Goal: Information Seeking & Learning: Learn about a topic

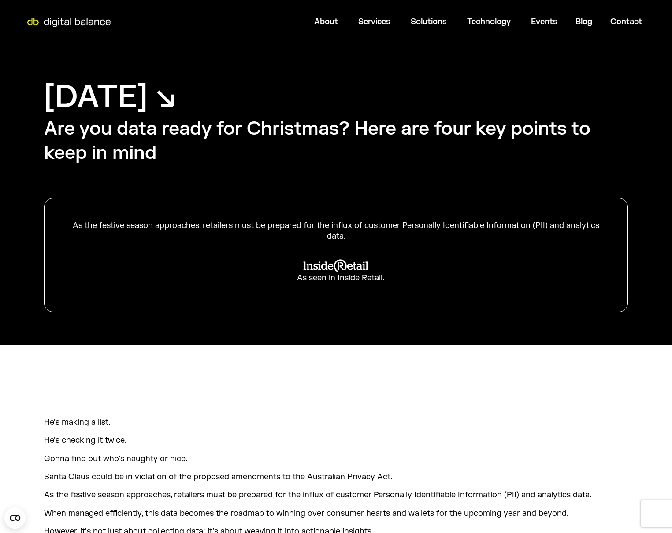
scroll to position [700, 0]
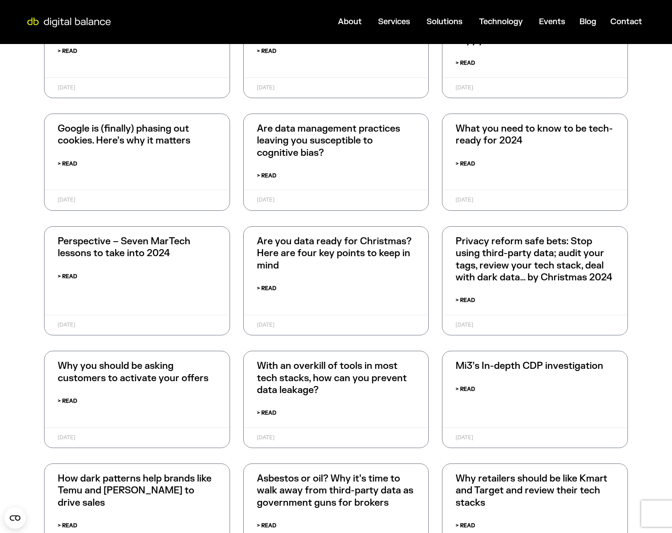
scroll to position [1910, 0]
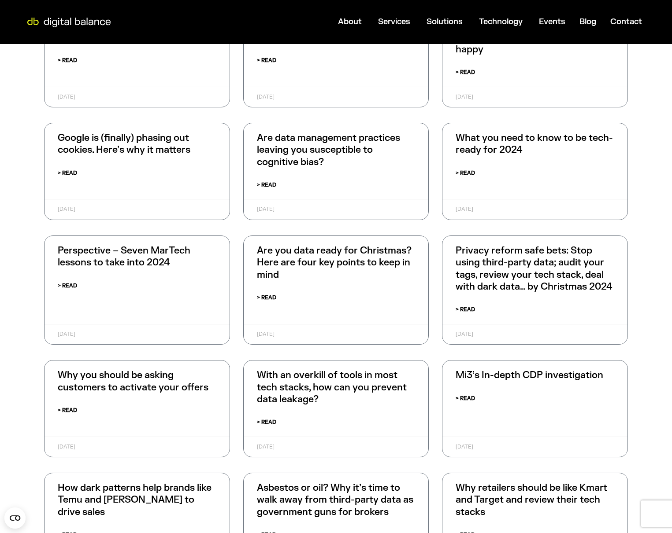
click at [338, 247] on link "Are you data ready for Christmas? Here are four key points to keep in mind" at bounding box center [334, 263] width 155 height 36
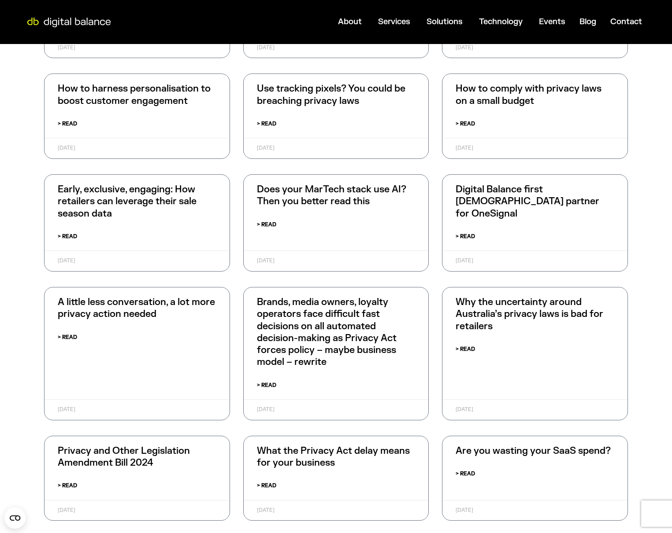
scroll to position [1030, 0]
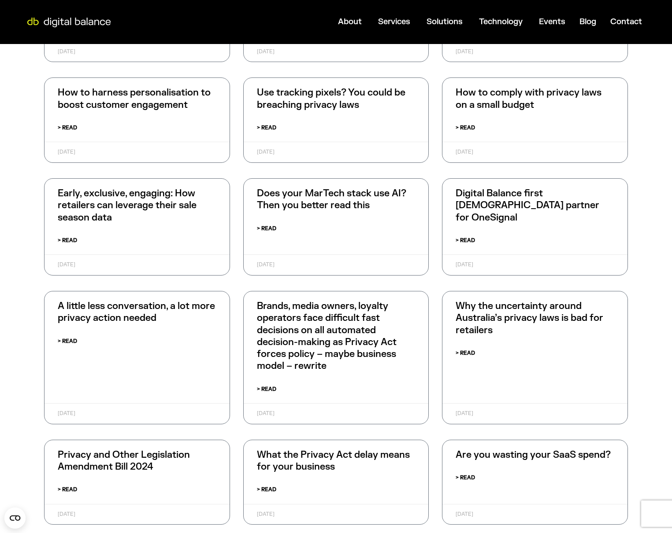
click at [133, 196] on link "Early, exclusive, engaging: How retailers can leverage their sale season data" at bounding box center [127, 206] width 139 height 36
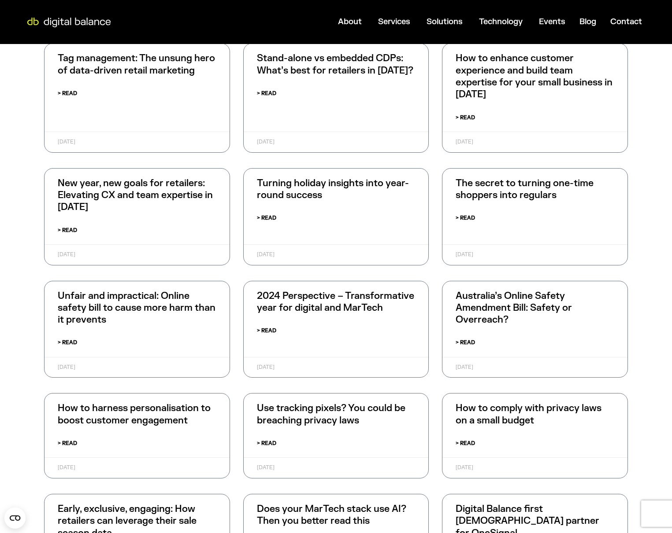
scroll to position [712, 0]
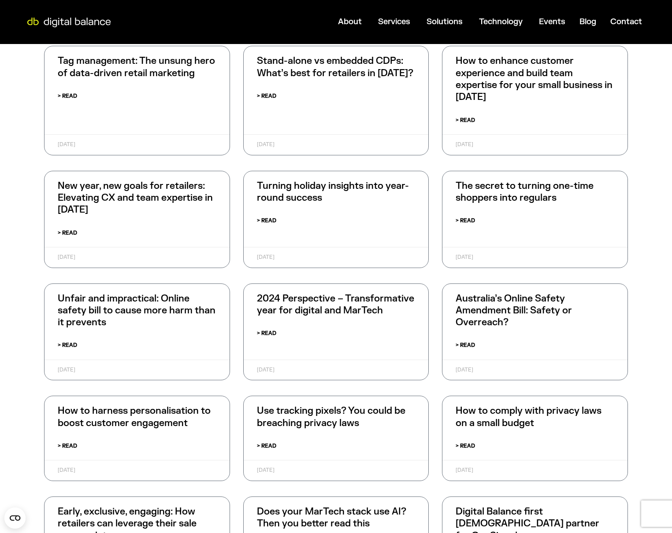
click at [322, 186] on link "Turning holiday insights into year-round success" at bounding box center [333, 192] width 152 height 24
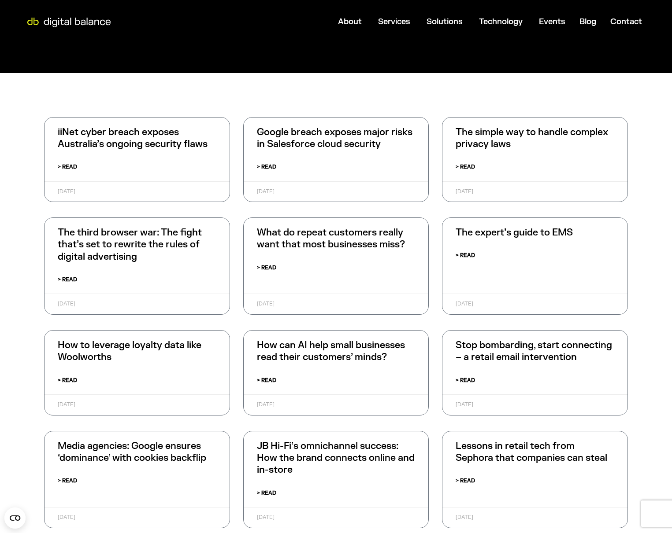
scroll to position [0, 0]
